Goal: Transaction & Acquisition: Purchase product/service

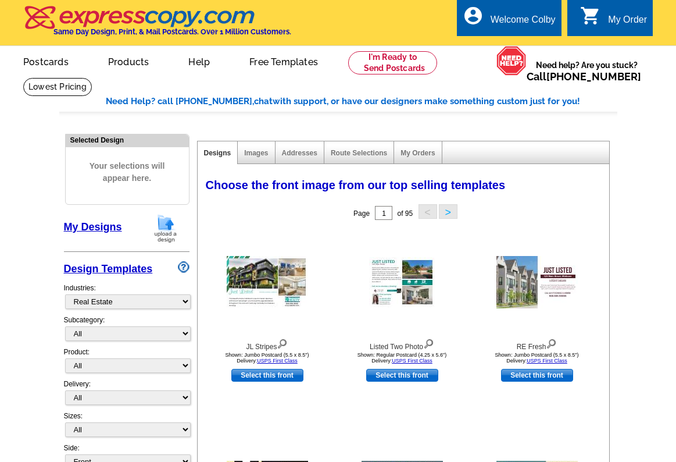
select select "785"
click at [94, 226] on link "My Designs" at bounding box center [93, 227] width 58 height 12
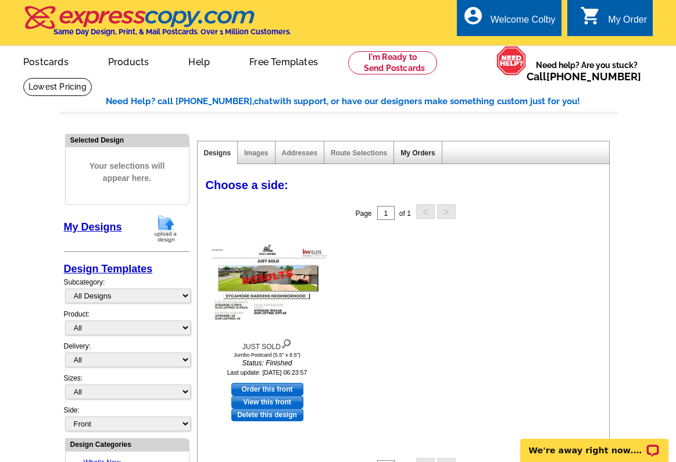
click at [419, 154] on link "My Orders" at bounding box center [418, 153] width 34 height 8
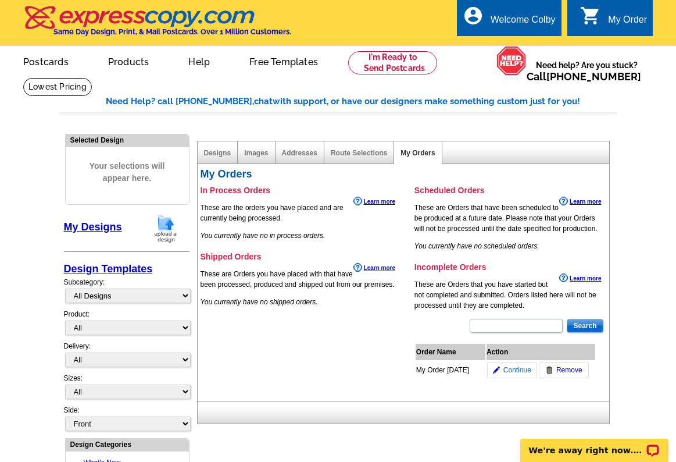
click at [518, 370] on span "Continue" at bounding box center [518, 370] width 28 height 10
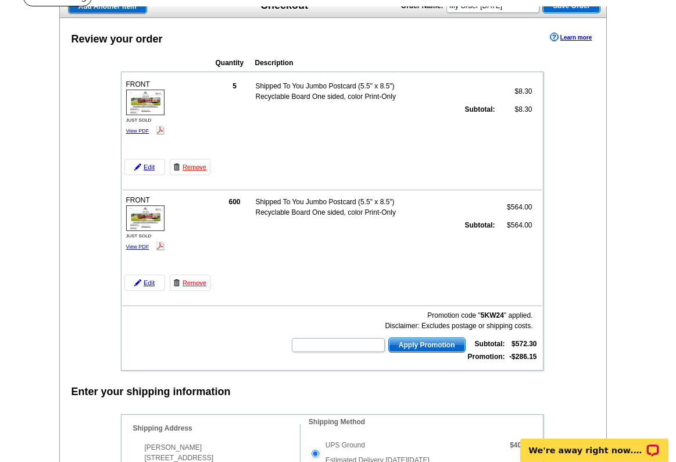
scroll to position [59, 0]
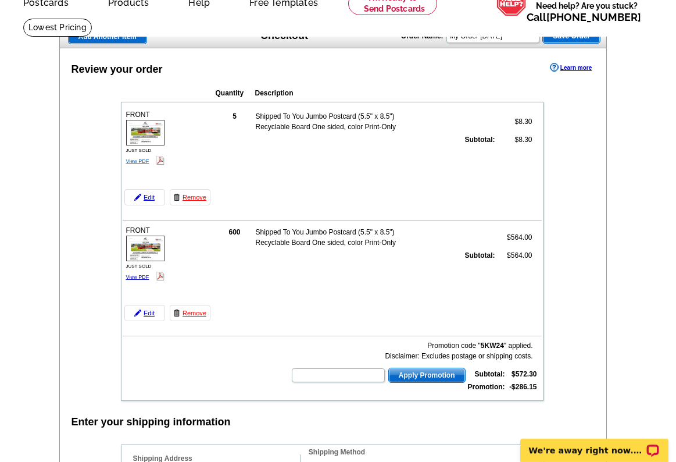
click at [137, 162] on link "View PDF" at bounding box center [137, 161] width 23 height 6
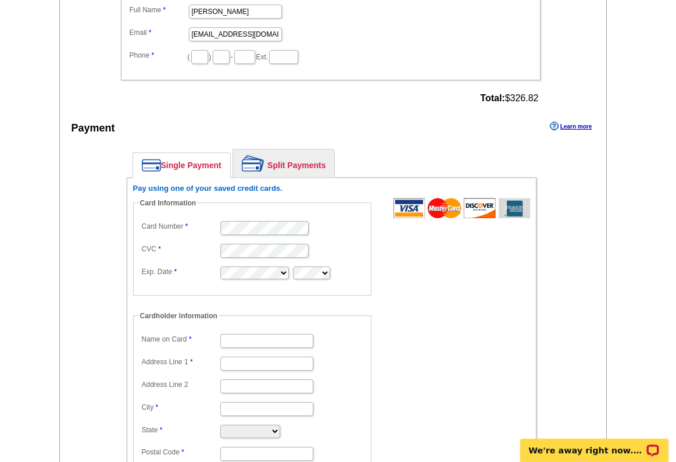
scroll to position [1219, 0]
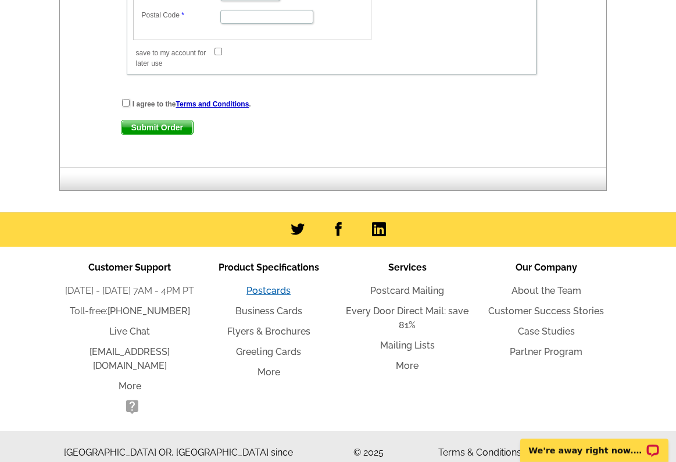
click at [276, 291] on link "Postcards" at bounding box center [269, 290] width 44 height 11
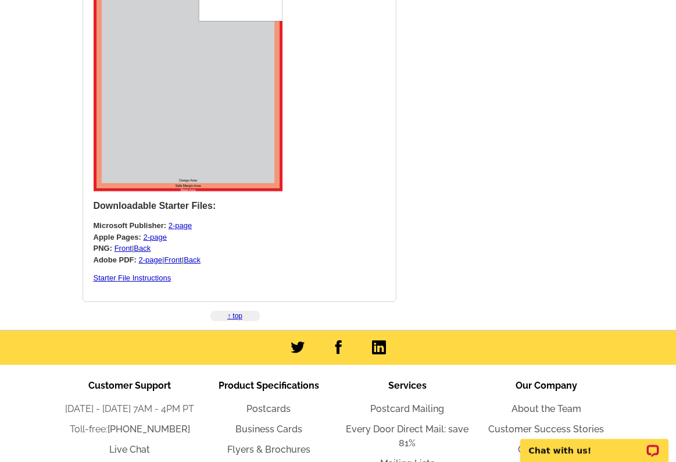
scroll to position [3274, 0]
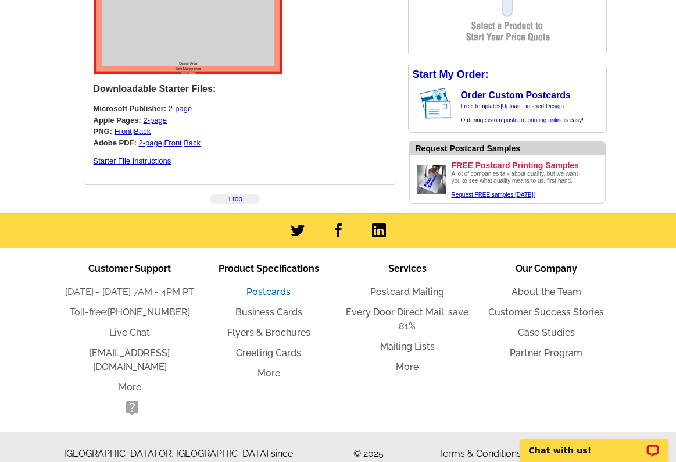
click at [257, 297] on link "Postcards" at bounding box center [269, 291] width 44 height 11
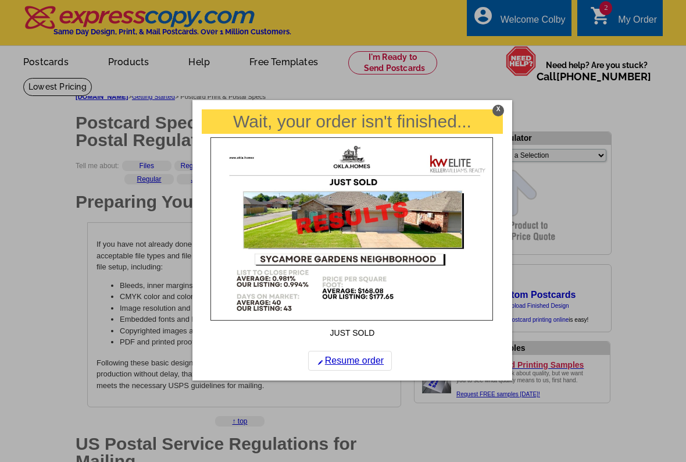
click at [497, 110] on div "X" at bounding box center [499, 111] width 12 height 12
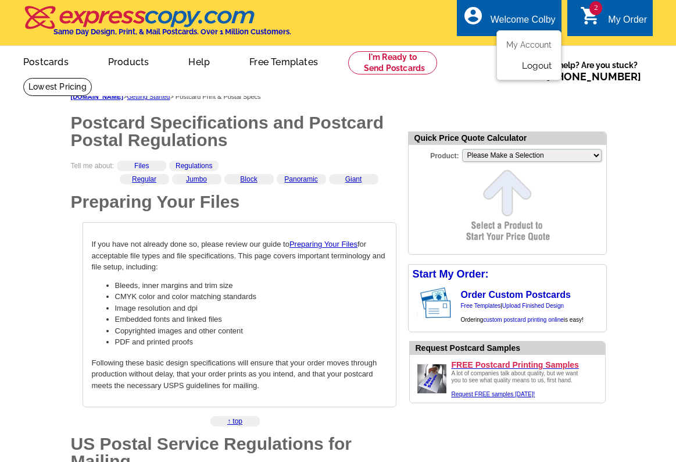
click at [536, 63] on link "Logout" at bounding box center [537, 65] width 30 height 10
